Goal: Find contact information: Find contact information

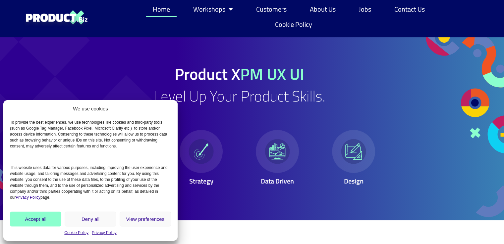
click at [37, 219] on button "Accept all" at bounding box center [35, 219] width 51 height 15
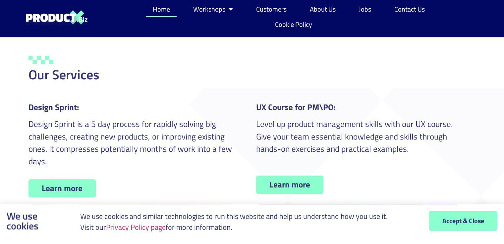
scroll to position [217, 0]
click at [451, 220] on span "Accept & Close" at bounding box center [463, 221] width 42 height 7
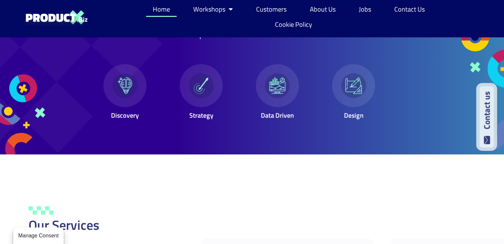
scroll to position [0, 0]
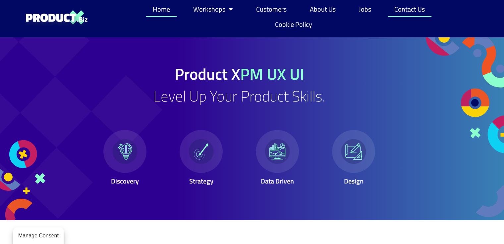
click at [411, 6] on link "Contact Us" at bounding box center [409, 9] width 44 height 15
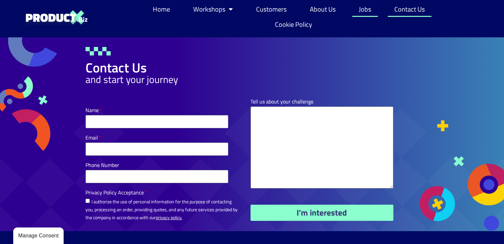
click at [362, 10] on link "Jobs" at bounding box center [364, 9] width 25 height 15
